Goal: Task Accomplishment & Management: Use online tool/utility

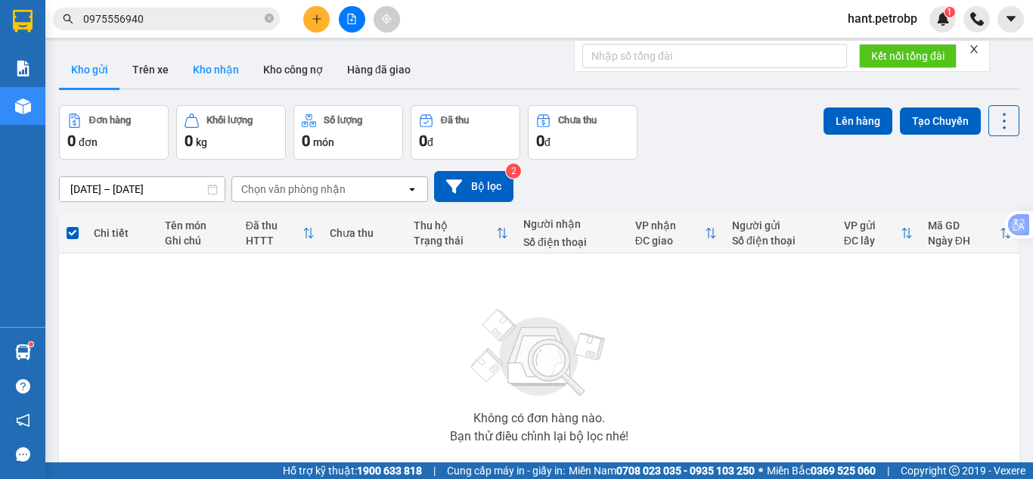
click at [218, 70] on button "Kho nhận" at bounding box center [216, 69] width 70 height 36
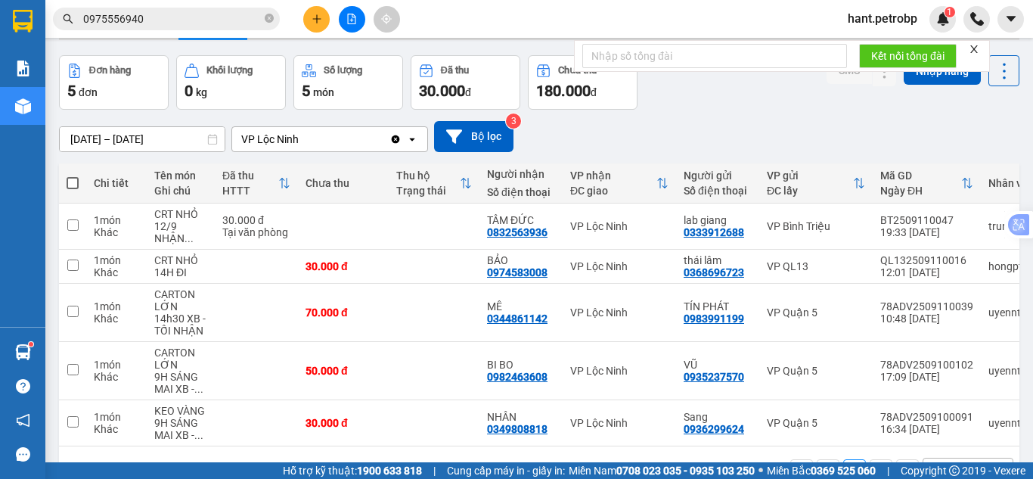
scroll to position [102, 0]
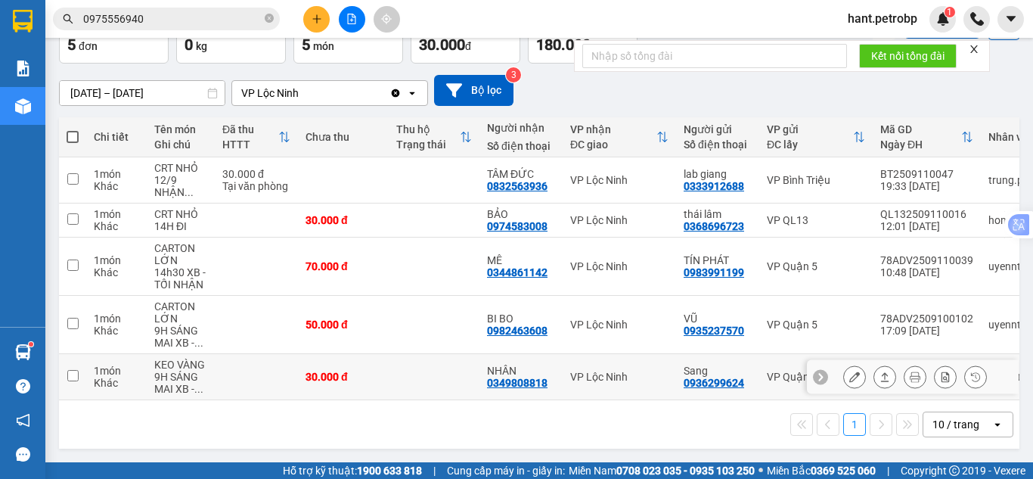
click at [508, 381] on div "0349808818" at bounding box center [517, 383] width 60 height 12
click at [508, 378] on div "0349808818" at bounding box center [517, 383] width 60 height 12
copy div "0349808818"
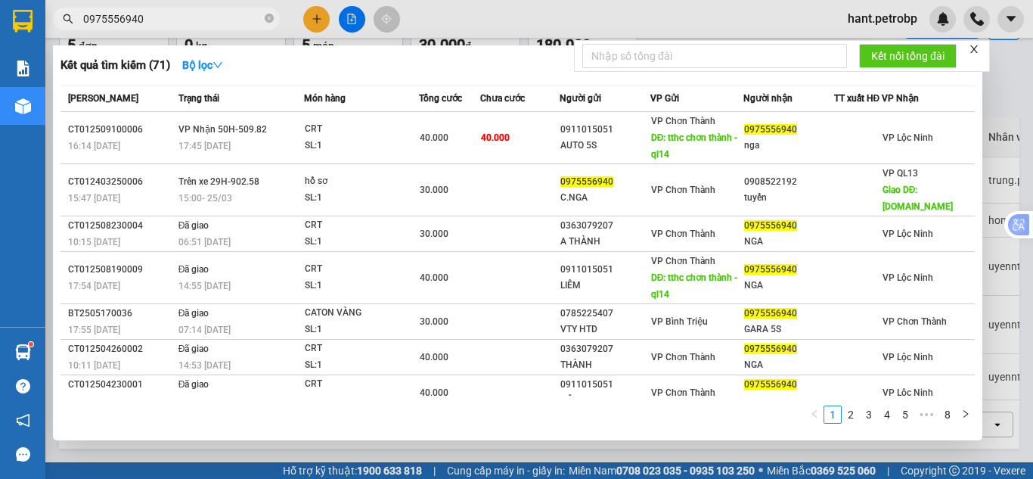
click at [212, 13] on input "0975556940" at bounding box center [172, 19] width 178 height 17
drag, startPoint x: 128, startPoint y: 32, endPoint x: 17, endPoint y: 37, distance: 111.3
click at [17, 37] on section "Kết quả [PERSON_NAME] ( 71 ) Bộ lọc Mã ĐH Trạng thái Món hàng [PERSON_NAME] [PE…" at bounding box center [516, 239] width 1033 height 479
paste input "349808818"
type input "0349808818"
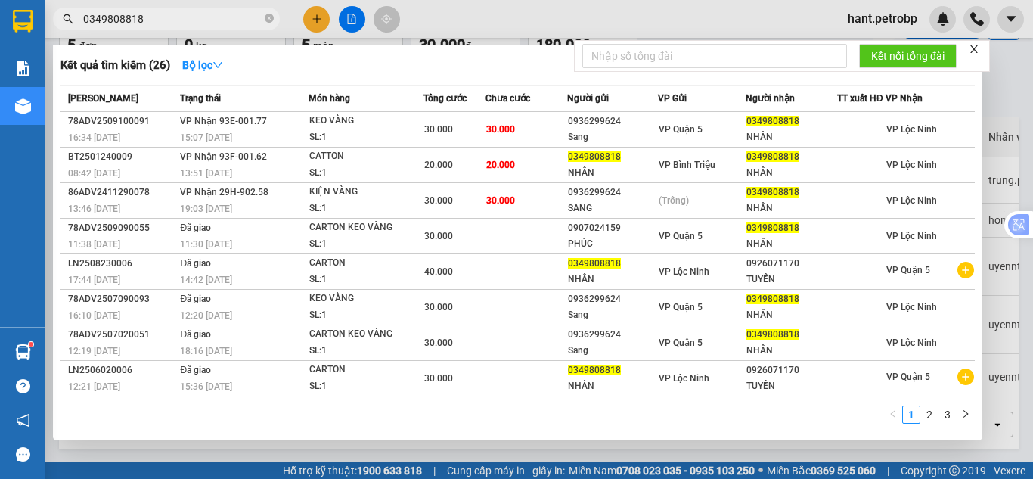
drag, startPoint x: 170, startPoint y: 18, endPoint x: 0, endPoint y: 47, distance: 172.5
click at [0, 47] on section "Kết quả [PERSON_NAME] ( 26 ) Bộ lọc Mã ĐH Trạng thái Món hàng [PERSON_NAME] [PE…" at bounding box center [516, 239] width 1033 height 479
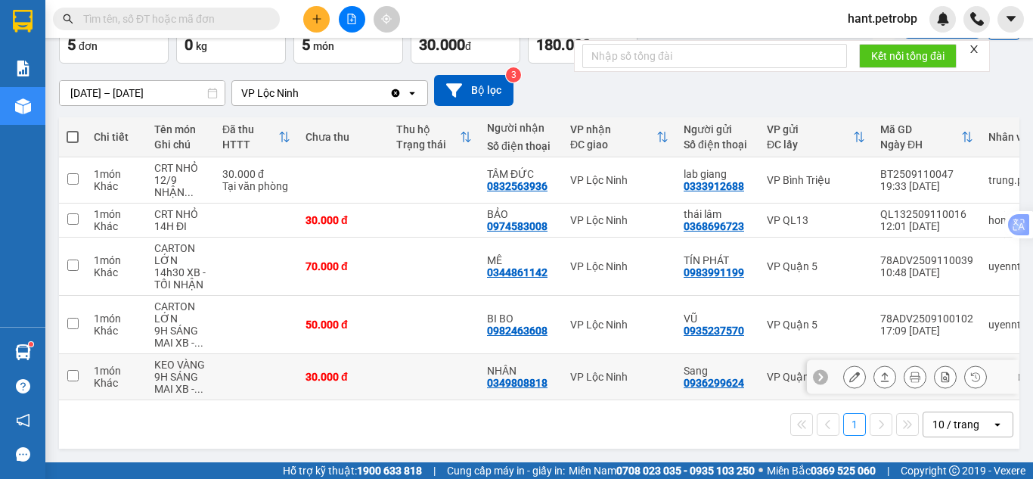
click at [849, 371] on icon at bounding box center [854, 376] width 11 height 11
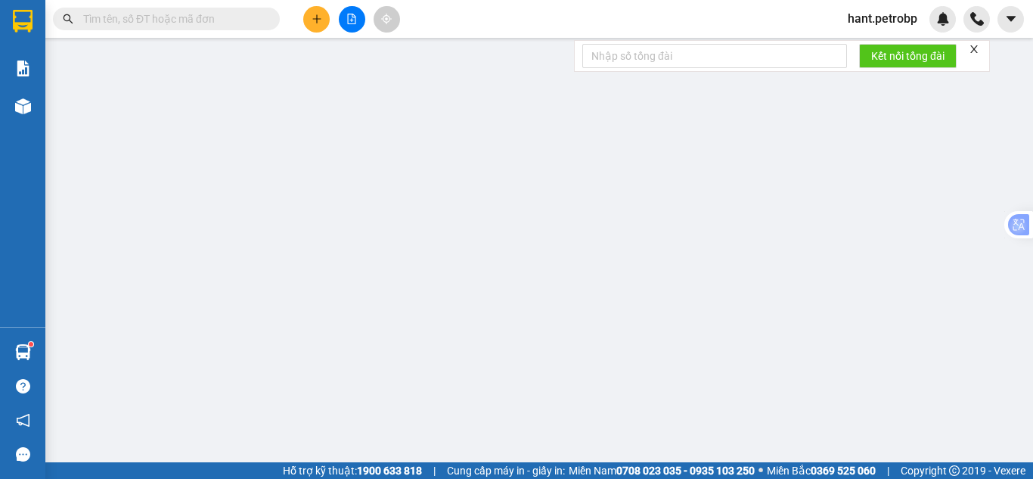
type input "0936299624"
type input "Sang"
type input "0349808818"
type input "NHÂN"
type input "30.000"
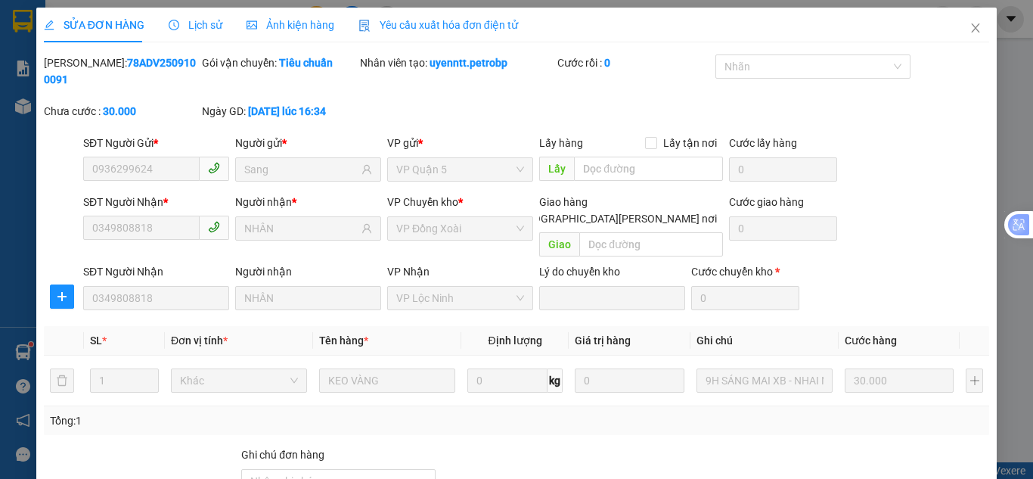
scroll to position [135, 0]
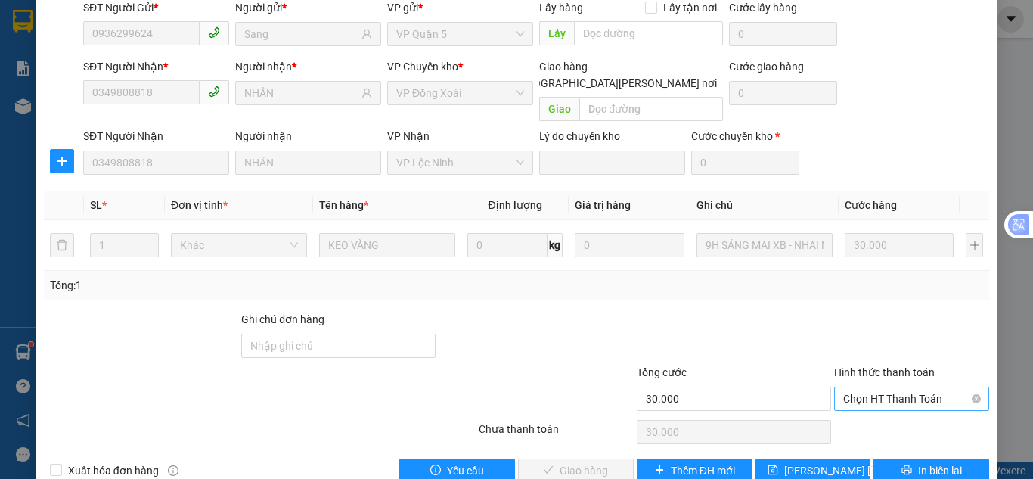
click at [918, 387] on span "Chọn HT Thanh Toán" at bounding box center [911, 398] width 137 height 23
drag, startPoint x: 893, startPoint y: 398, endPoint x: 589, endPoint y: 438, distance: 306.6
click at [889, 398] on div "Tại văn phòng" at bounding box center [902, 395] width 135 height 17
type input "0"
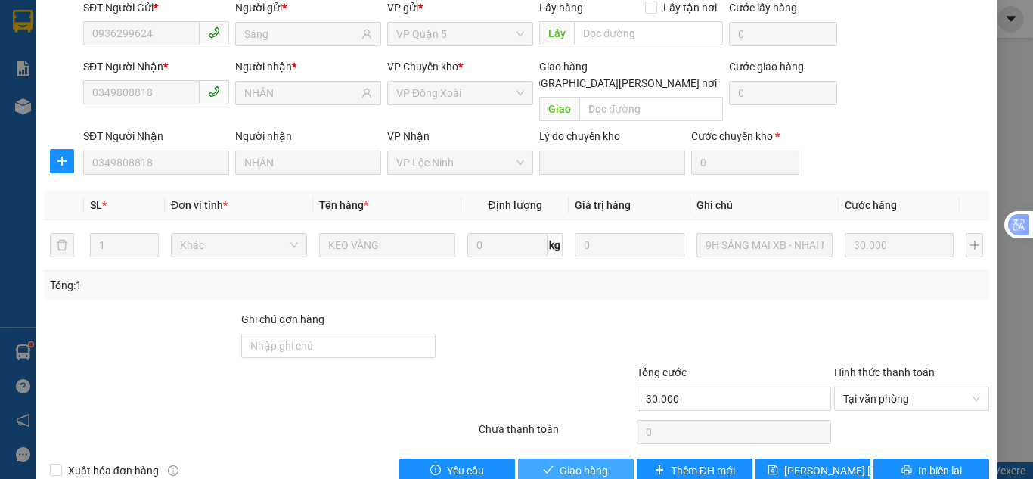
click at [573, 462] on span "Giao hàng" at bounding box center [584, 470] width 48 height 17
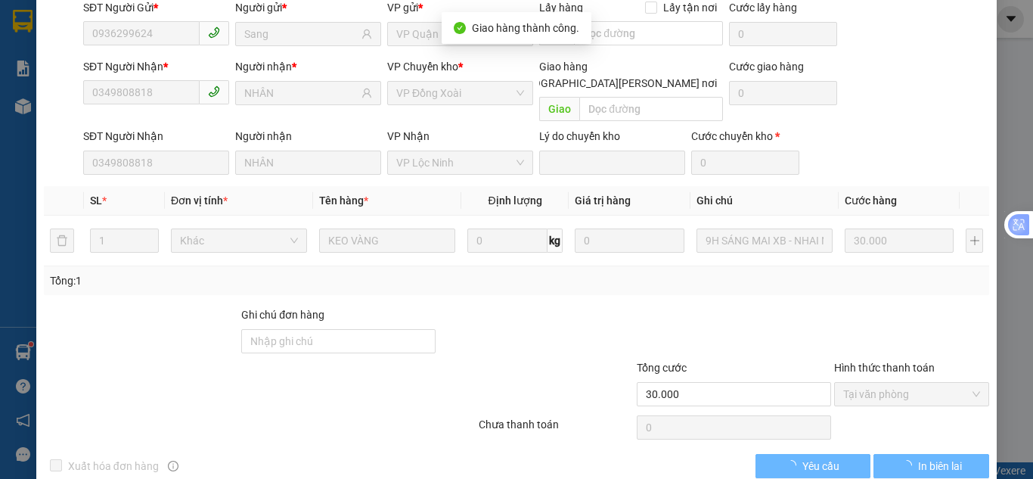
scroll to position [0, 0]
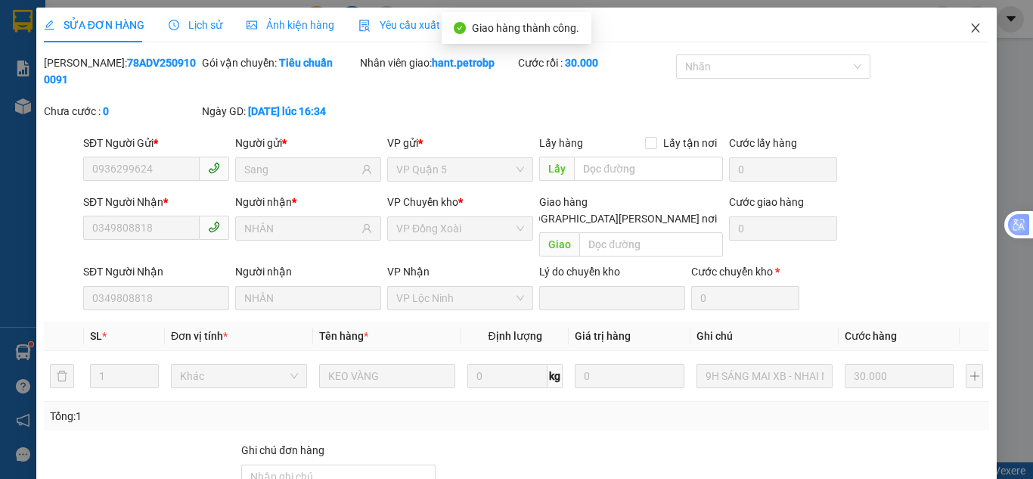
click at [969, 29] on icon "close" at bounding box center [975, 28] width 12 height 12
